Goal: Find specific page/section: Find specific page/section

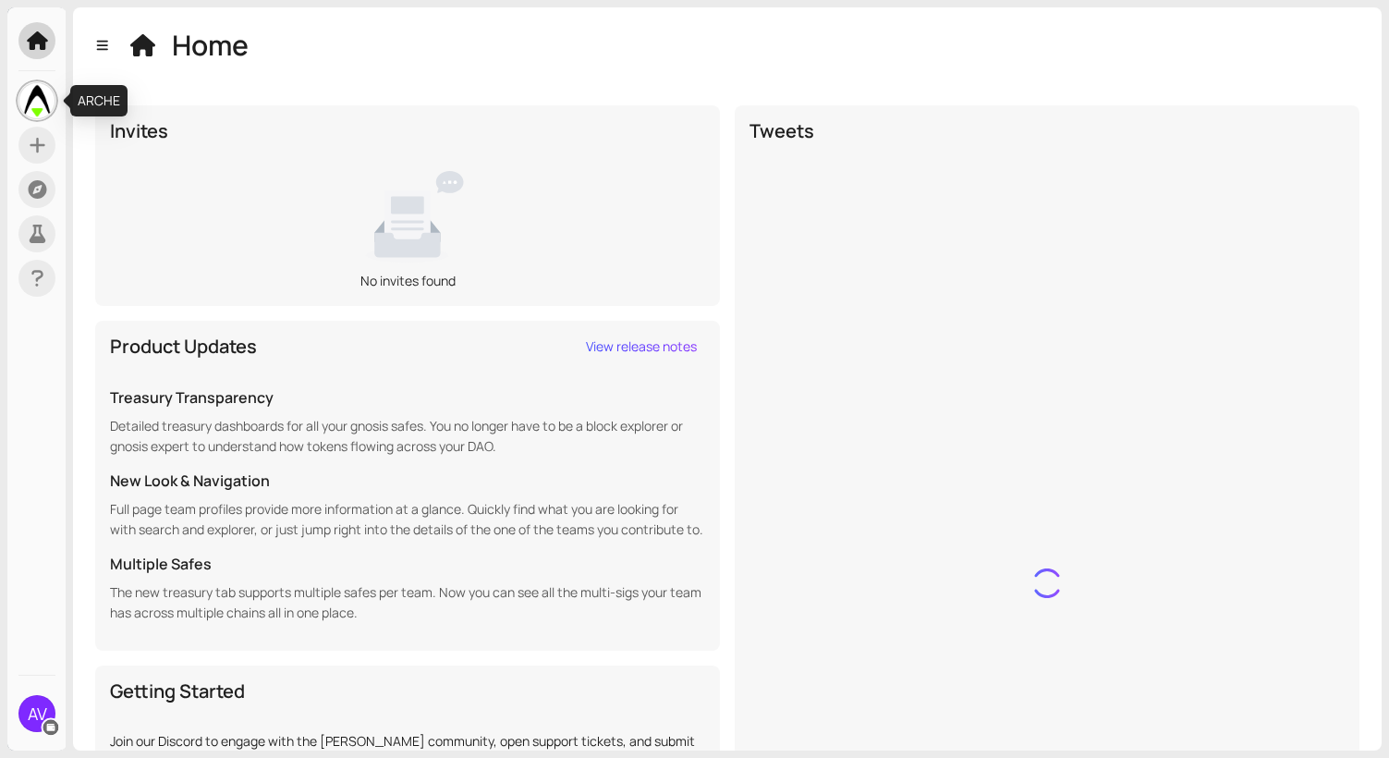
click at [42, 102] on img at bounding box center [36, 100] width 35 height 35
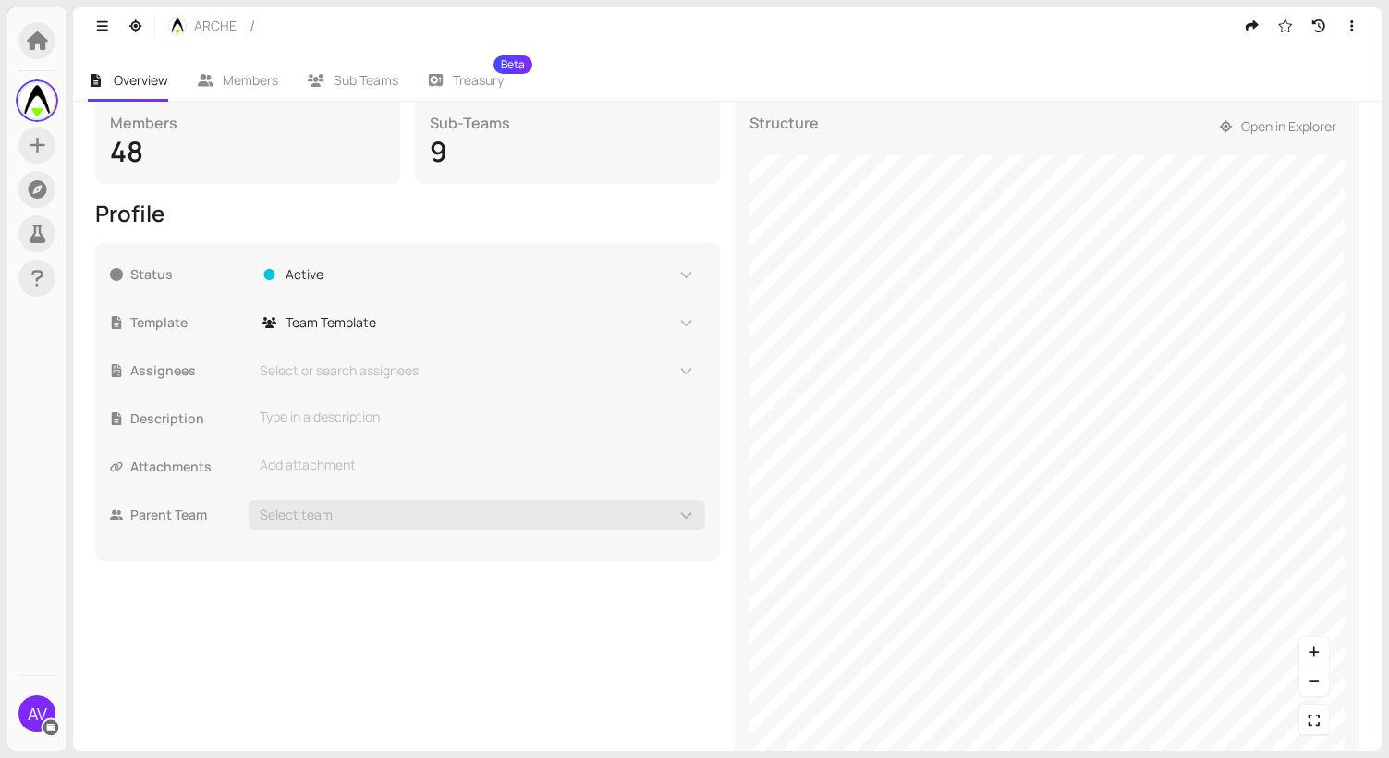
scroll to position [332, 0]
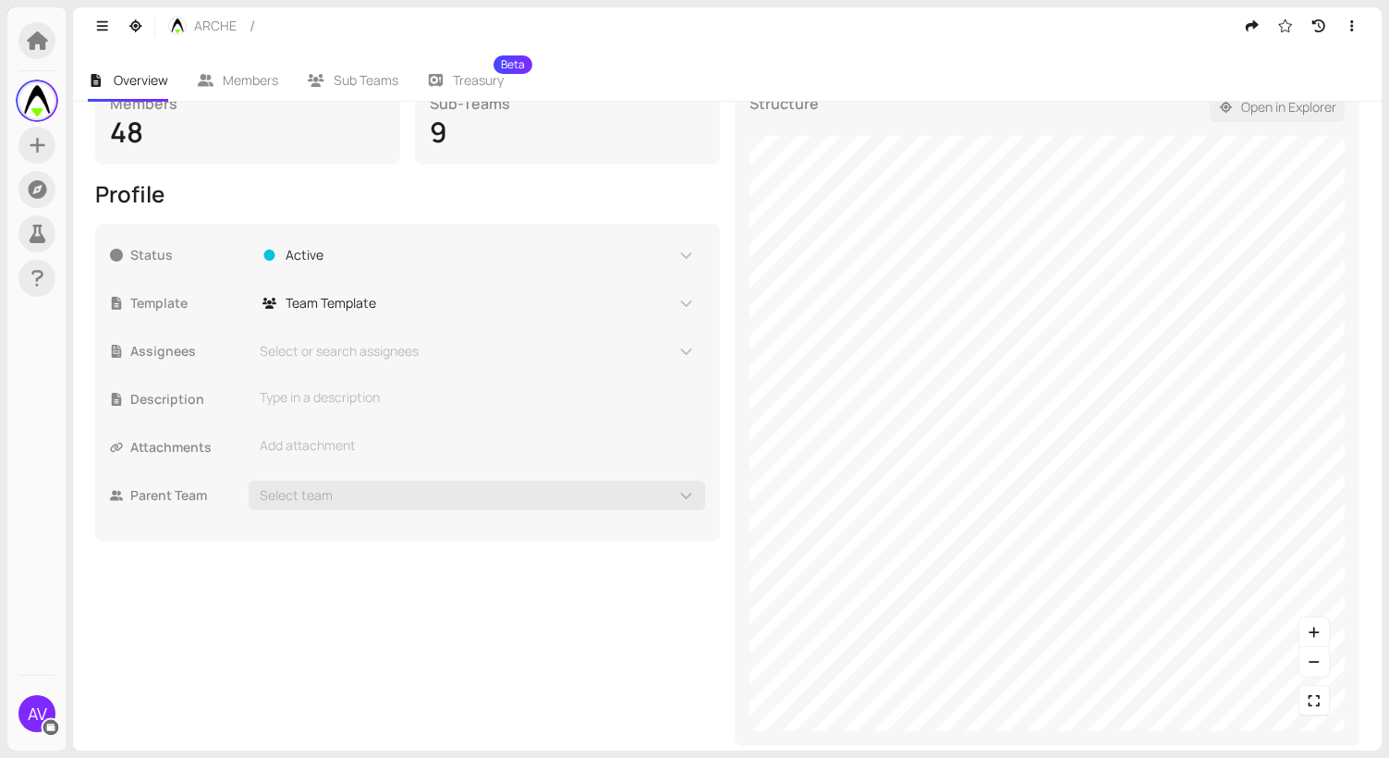
click at [1300, 113] on span "Open in Explorer" at bounding box center [1289, 107] width 95 height 20
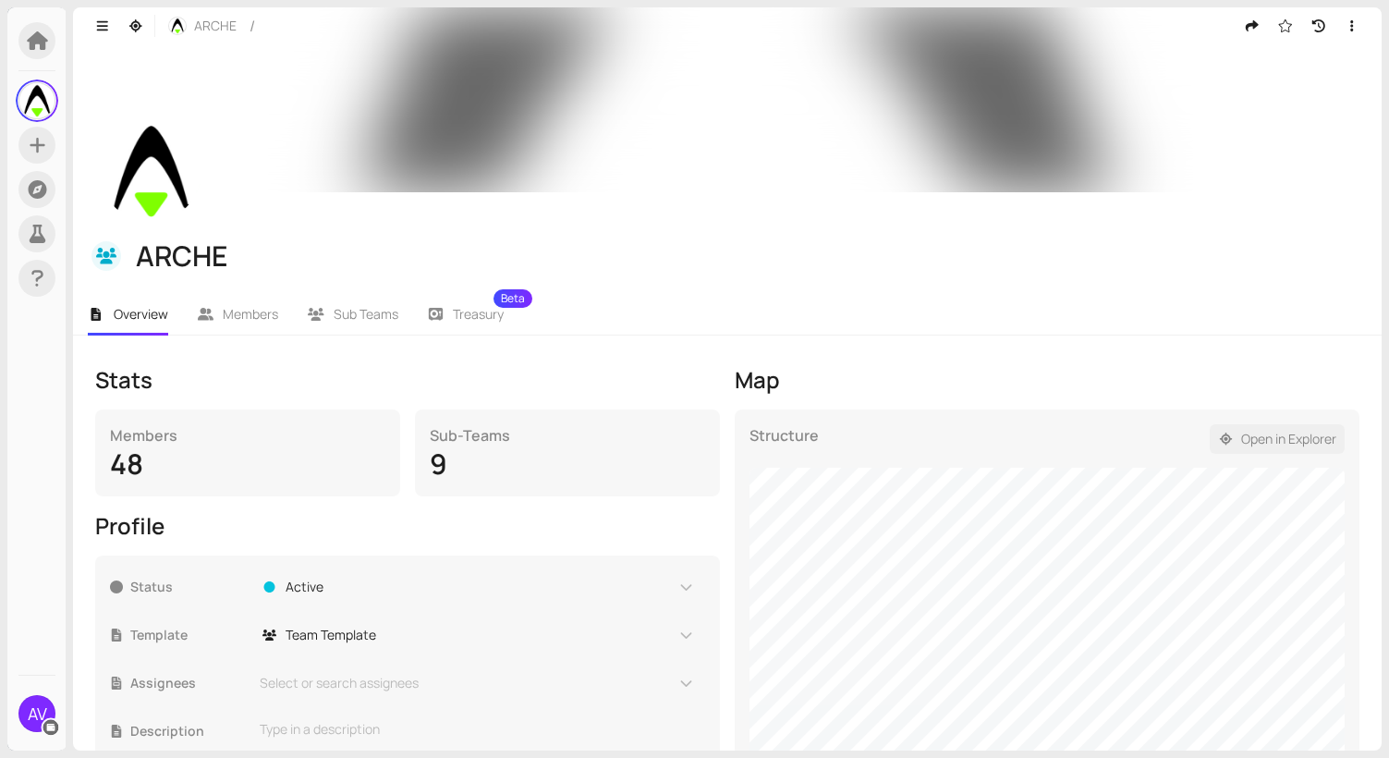
click at [1307, 437] on span "Open in Explorer" at bounding box center [1289, 439] width 95 height 20
